Goal: Information Seeking & Learning: Learn about a topic

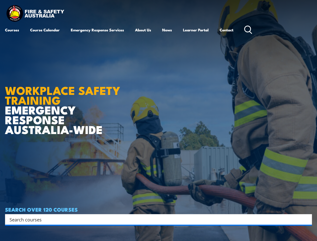
click at [159, 121] on article "WORKPLACE SAFETY TRAINING EMERGENCY RESPONSE AUSTRALIA-WIDE SEARCH OVER 120 COU…" at bounding box center [158, 120] width 307 height 241
click at [155, 220] on input "Search input" at bounding box center [156, 220] width 292 height 8
click at [307, 220] on icon "Search magnifier button" at bounding box center [307, 219] width 6 height 7
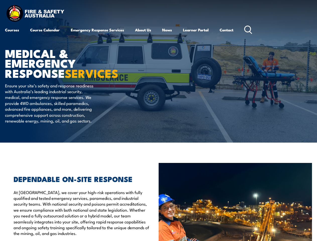
click at [159, 121] on article "MEDICAL & EMERGENCY RESPONSE SERVICES Ensure your site’s safety and response re…" at bounding box center [158, 71] width 307 height 143
